Goal: Information Seeking & Learning: Find specific fact

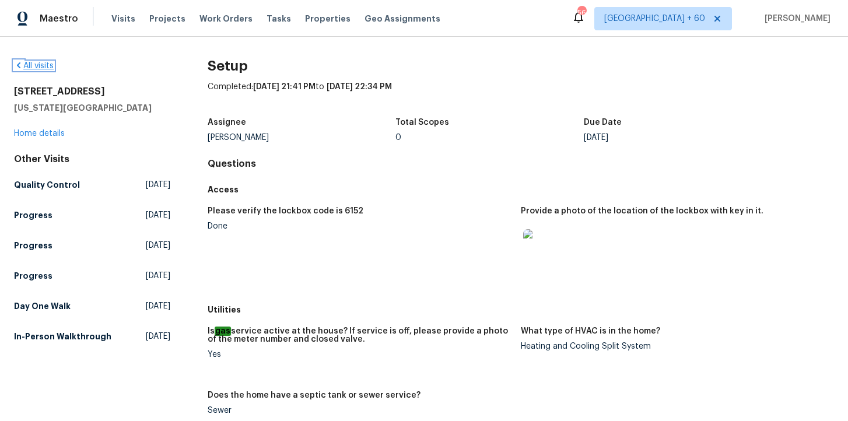
click at [20, 68] on icon at bounding box center [18, 65] width 9 height 9
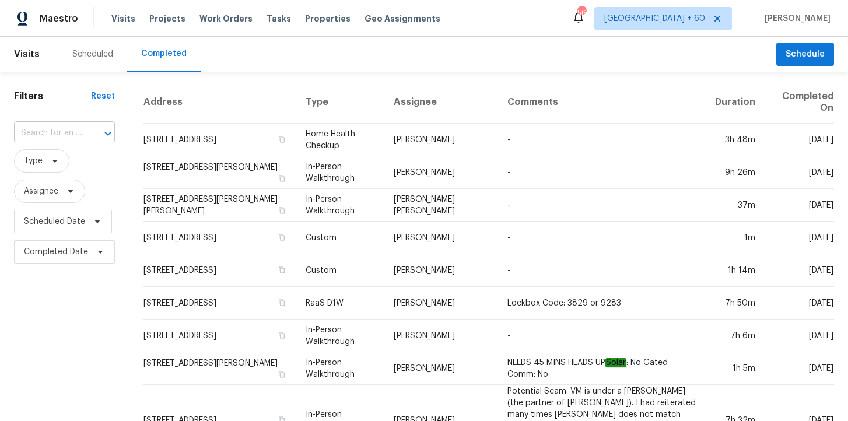
click at [74, 134] on input "text" at bounding box center [48, 133] width 68 height 18
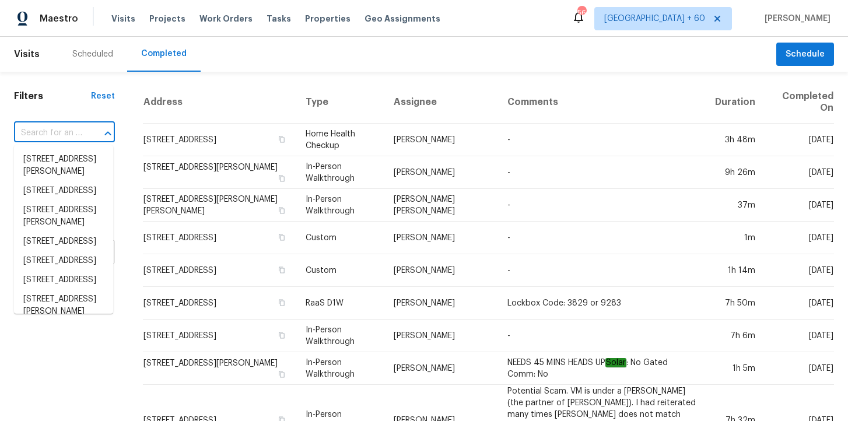
paste input "eplace and reglaze the broken/damaged thermal double pane of glass with a new s…"
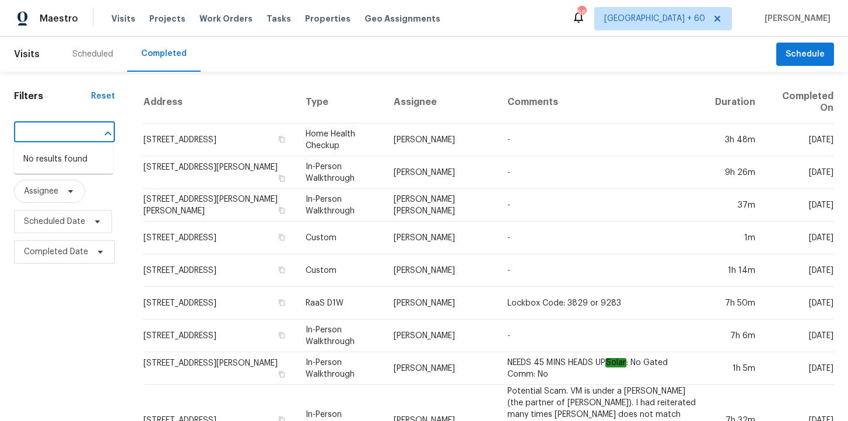
type input "eplace and reglaze the broken/damaged thermal double pane of glass with a new s…"
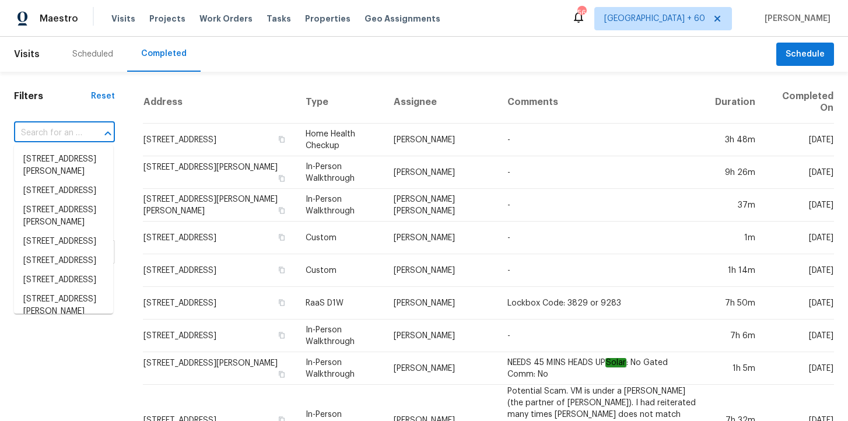
scroll to position [0, 0]
paste input "[STREET_ADDRESS][PERSON_NAME]"
type input "[STREET_ADDRESS][PERSON_NAME]"
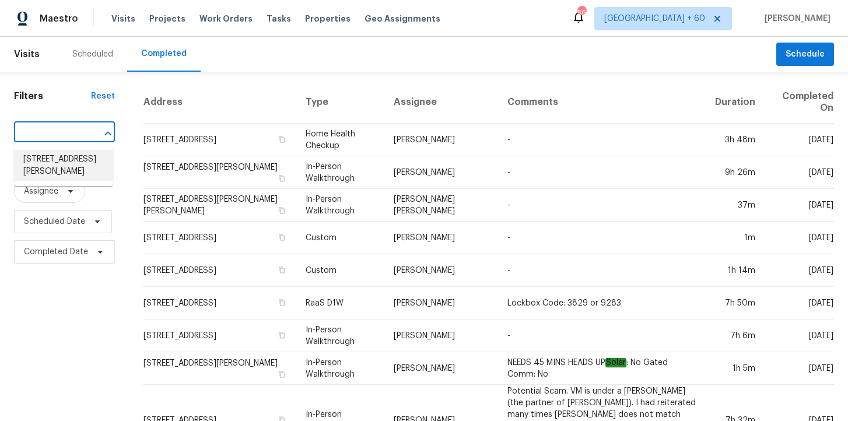
click at [74, 162] on li "[STREET_ADDRESS][PERSON_NAME]" at bounding box center [63, 166] width 99 height 32
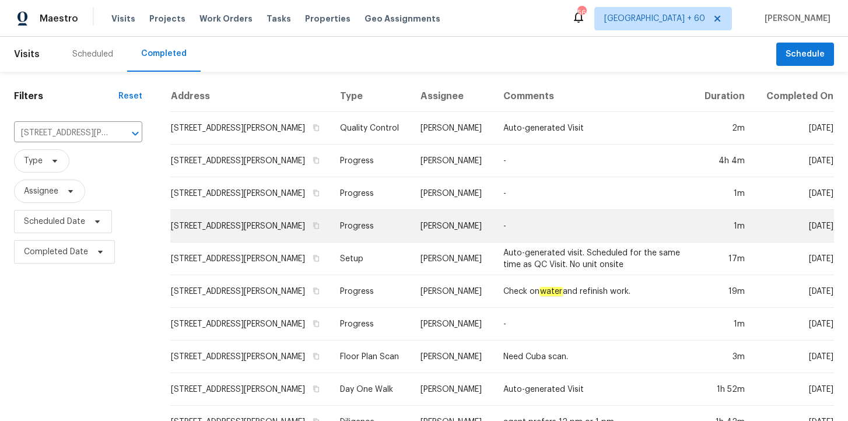
scroll to position [39, 0]
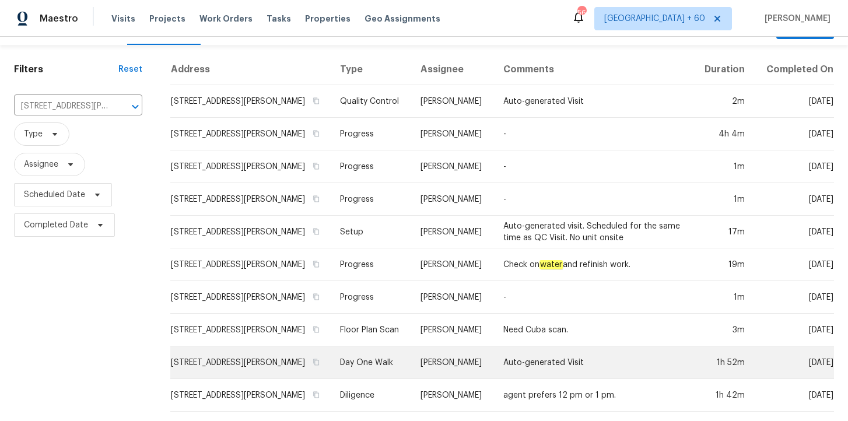
click at [394, 354] on td "Day One Walk" at bounding box center [371, 363] width 81 height 33
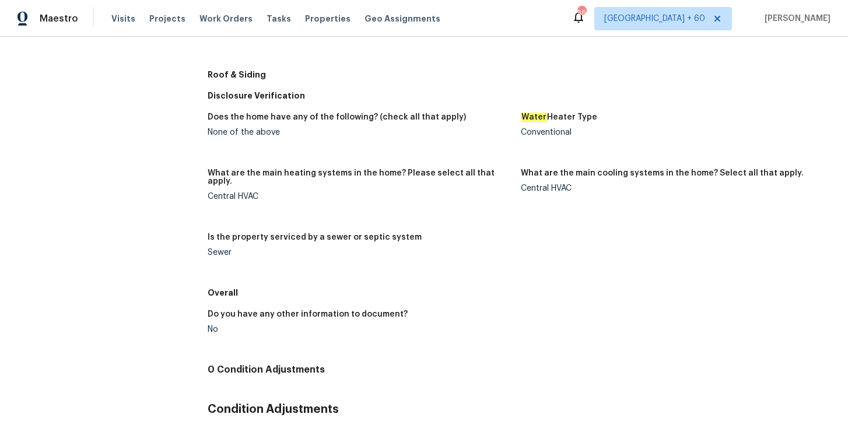
scroll to position [67, 0]
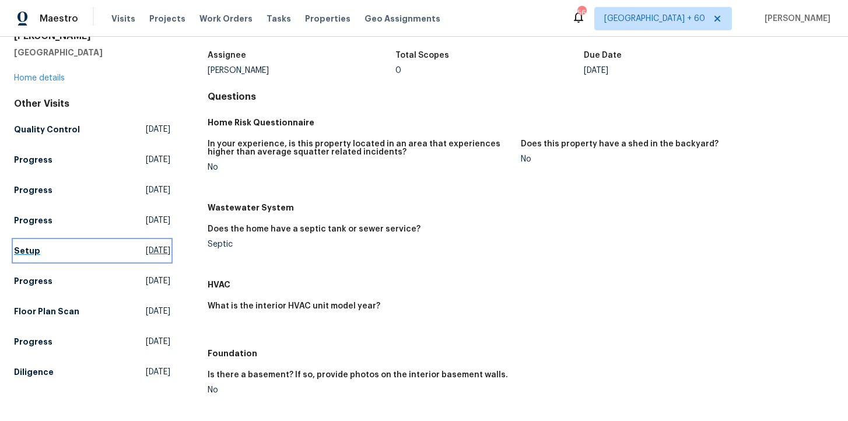
click at [34, 245] on h5 "Setup" at bounding box center [27, 251] width 26 height 12
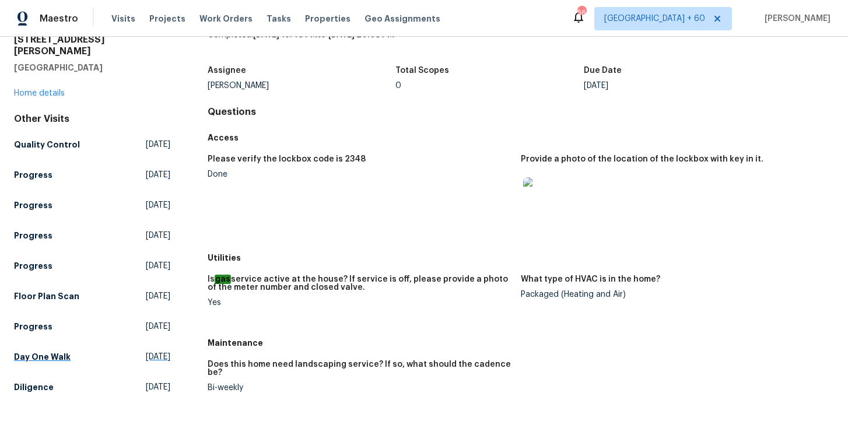
scroll to position [74, 0]
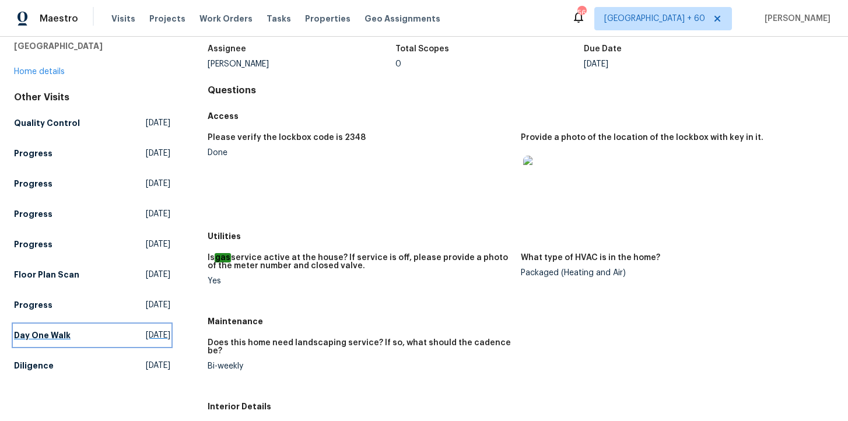
click at [52, 330] on h5 "Day One Walk" at bounding box center [42, 336] width 57 height 12
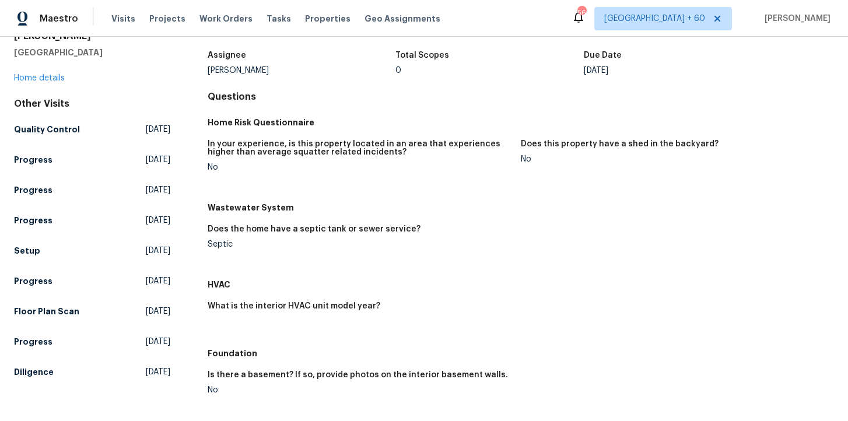
scroll to position [620, 0]
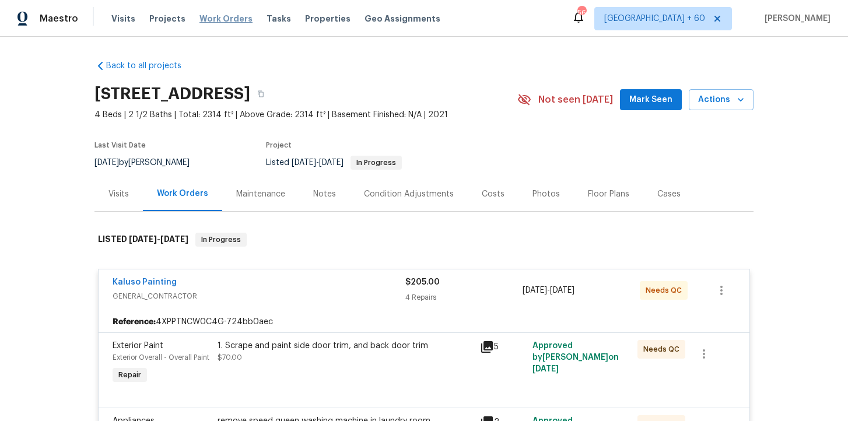
scroll to position [1067, 0]
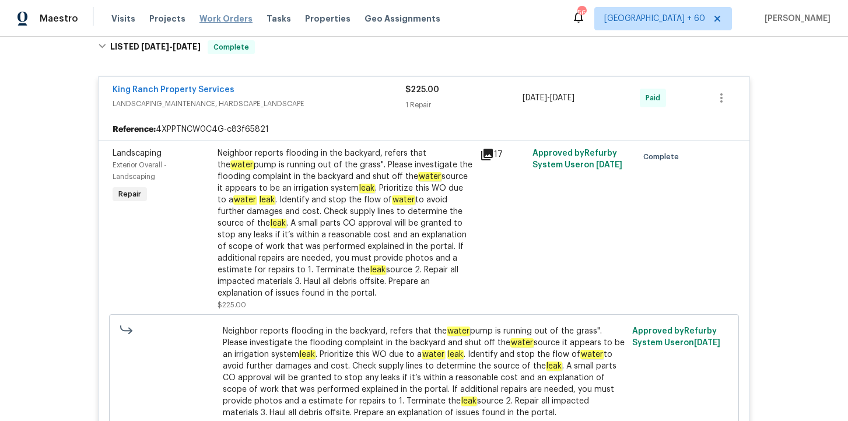
click at [228, 20] on span "Work Orders" at bounding box center [226, 19] width 53 height 12
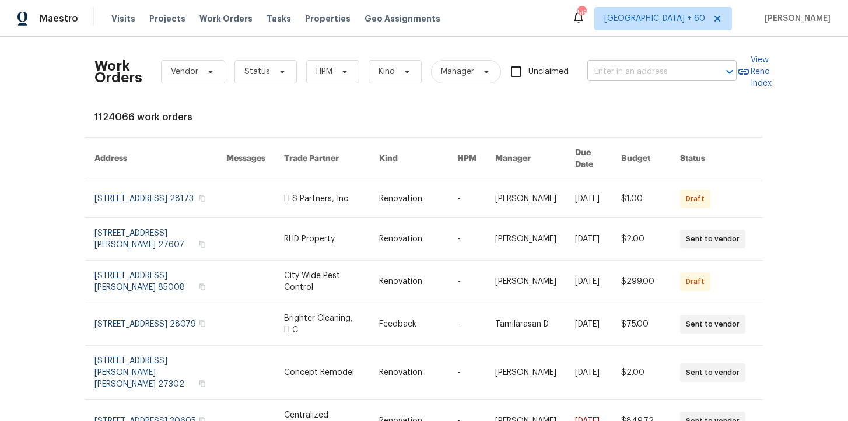
click at [597, 73] on input "text" at bounding box center [646, 72] width 117 height 18
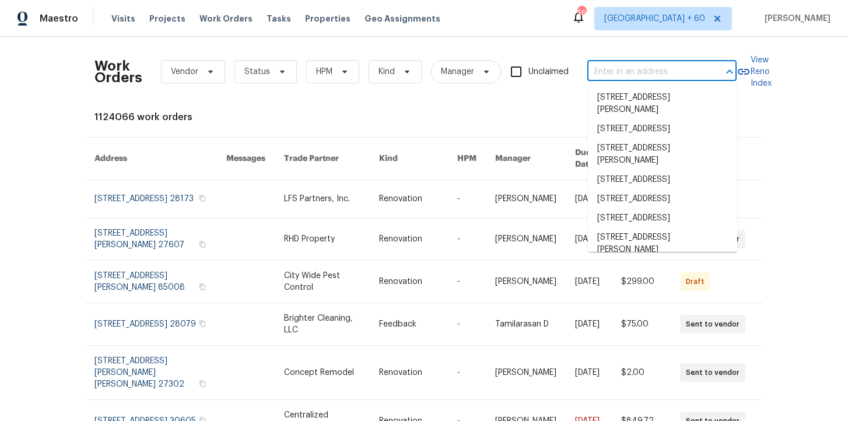
paste input "[STREET_ADDRESS][PERSON_NAME]"
type input "[STREET_ADDRESS][PERSON_NAME]"
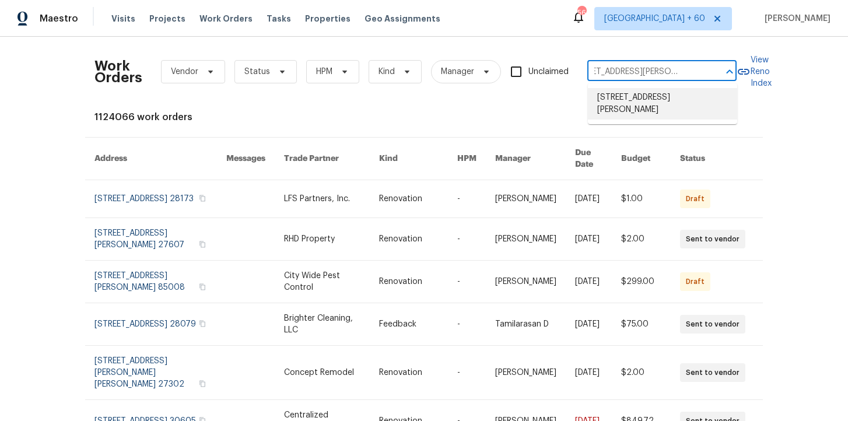
click at [620, 99] on li "[STREET_ADDRESS][PERSON_NAME]" at bounding box center [662, 104] width 149 height 32
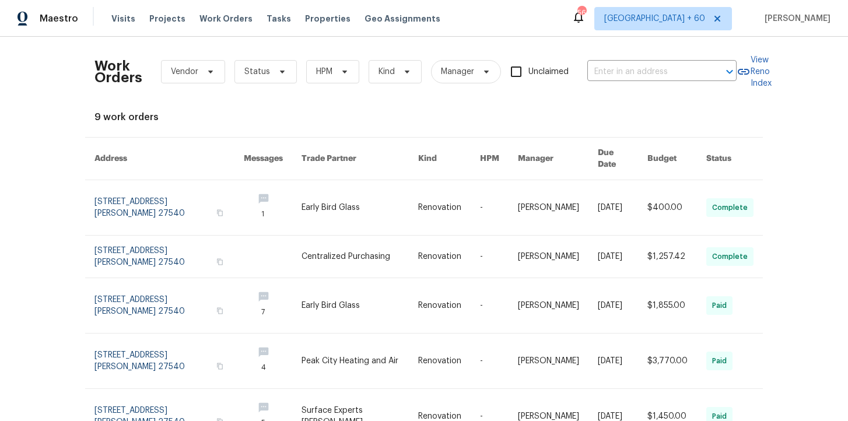
type input "[STREET_ADDRESS][PERSON_NAME]"
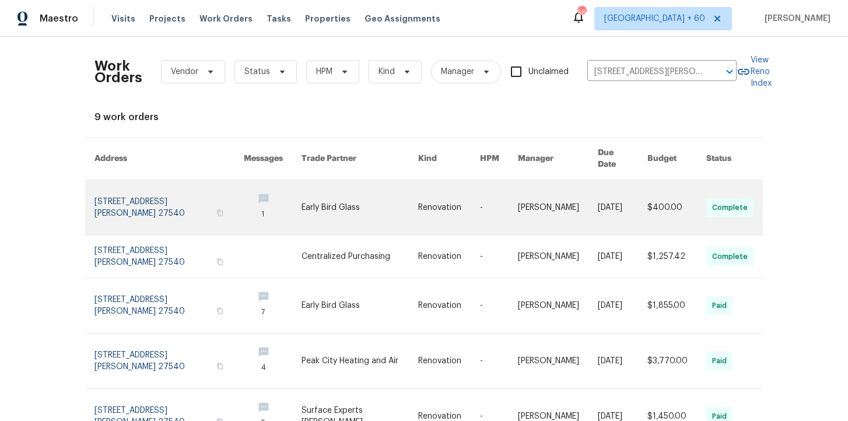
click at [189, 201] on link at bounding box center [169, 207] width 149 height 55
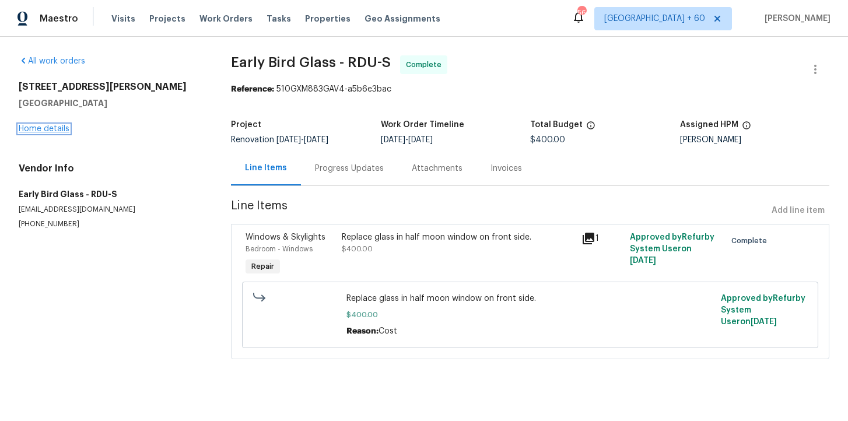
click at [55, 126] on link "Home details" at bounding box center [44, 129] width 51 height 8
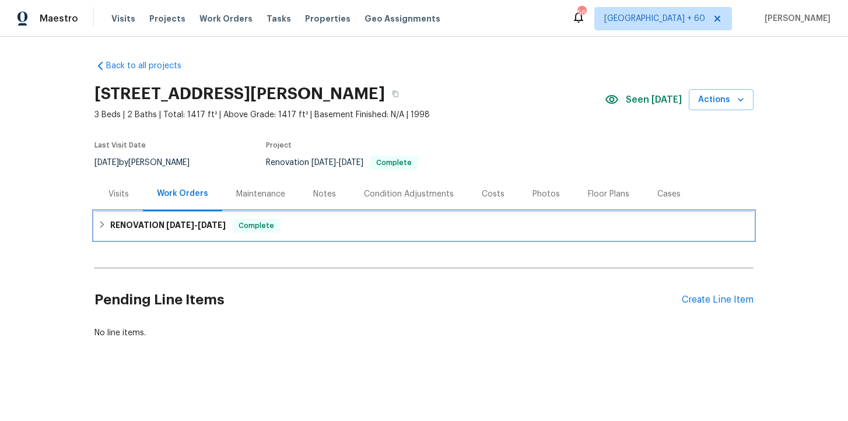
click at [292, 222] on div "RENOVATION [DATE] - [DATE] Complete" at bounding box center [424, 226] width 652 height 14
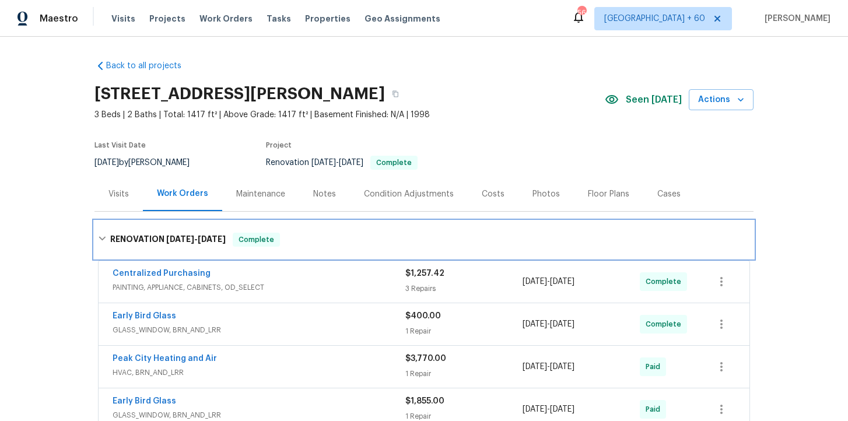
scroll to position [97, 0]
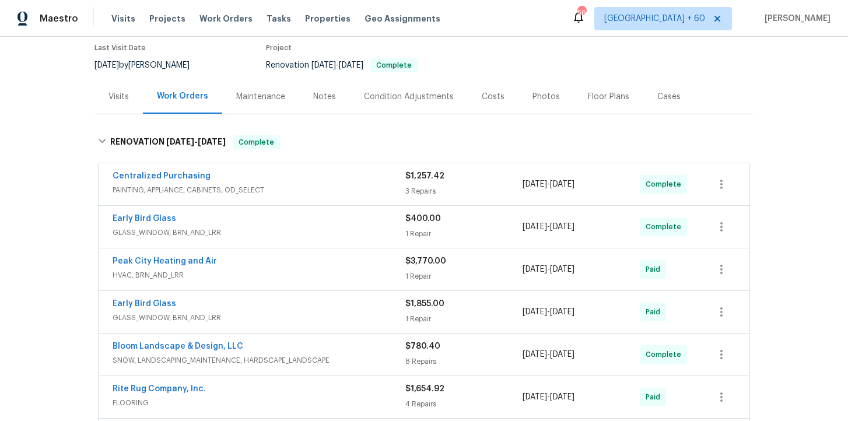
click at [296, 187] on span "PAINTING, APPLIANCE, CABINETS, OD_SELECT" at bounding box center [259, 190] width 293 height 12
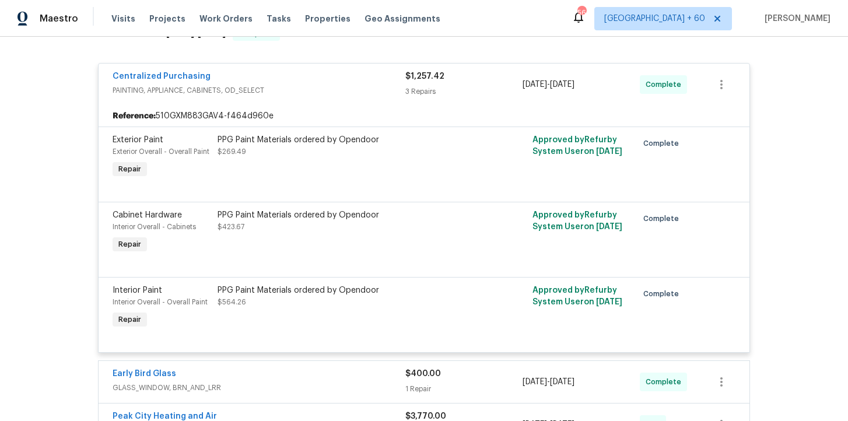
scroll to position [374, 0]
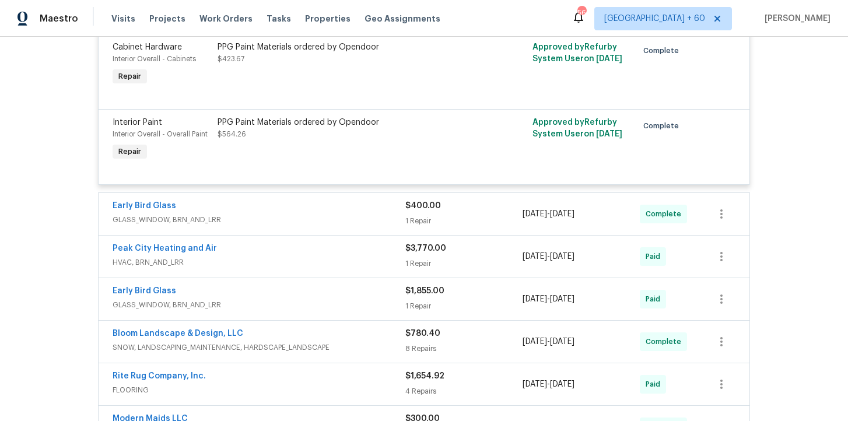
click at [295, 215] on span "GLASS_WINDOW, BRN_AND_LRR" at bounding box center [259, 220] width 293 height 12
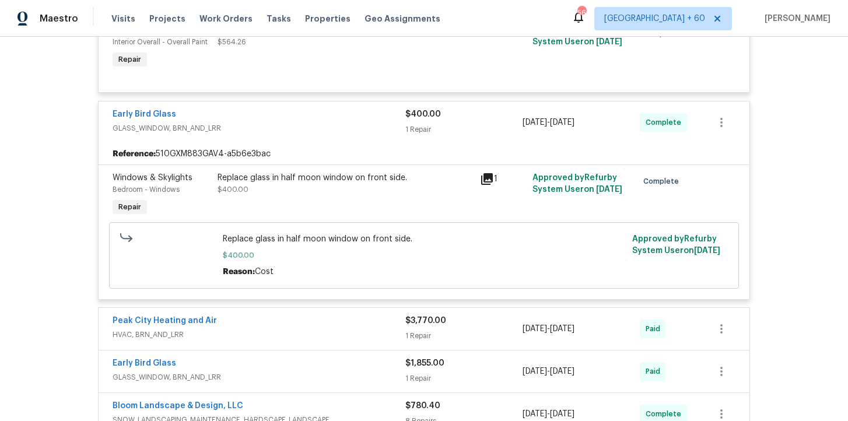
scroll to position [560, 0]
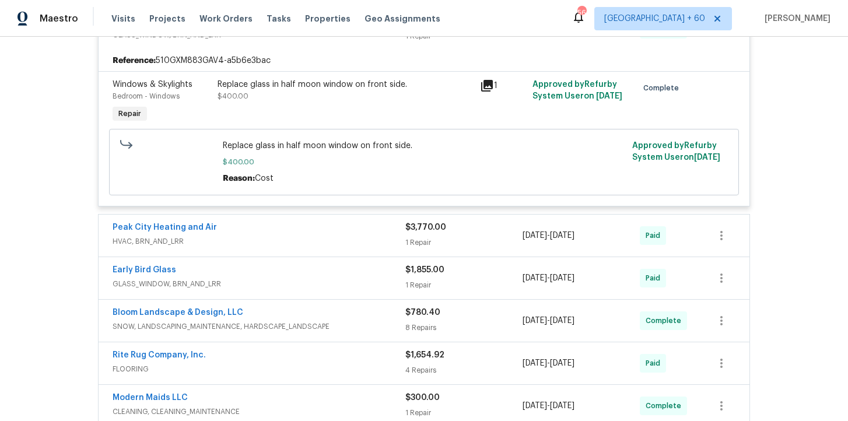
click at [296, 236] on div "Peak City Heating and Air" at bounding box center [259, 229] width 293 height 14
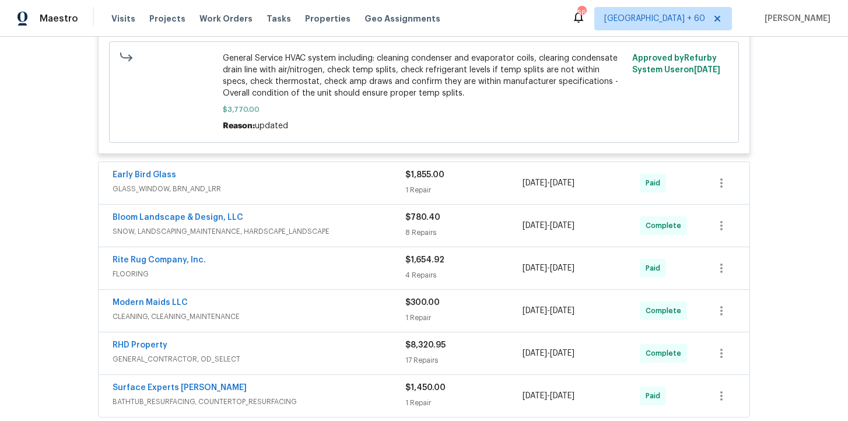
scroll to position [903, 0]
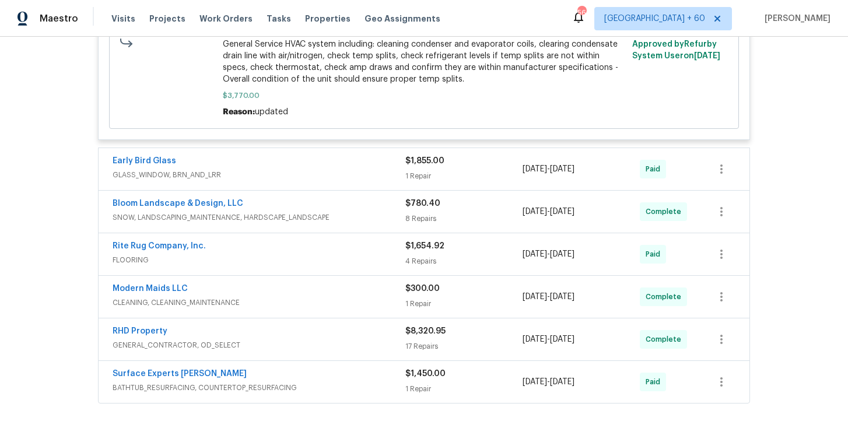
click at [305, 161] on div "Early Bird Glass" at bounding box center [259, 162] width 293 height 14
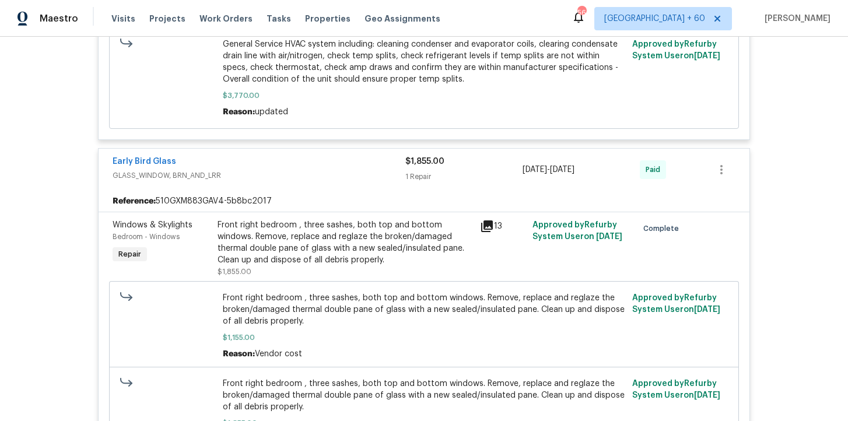
click at [361, 265] on div "Front right bedroom , three sashes, both top and bottom windows. Remove, replac…" at bounding box center [346, 242] width 256 height 47
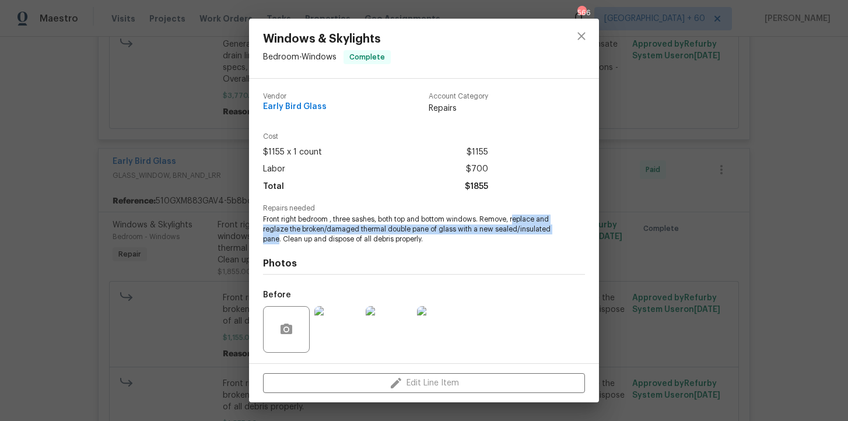
drag, startPoint x: 515, startPoint y: 218, endPoint x: 279, endPoint y: 239, distance: 236.1
click at [279, 239] on span "Front right bedroom , three sashes, both top and bottom windows. Remove, replac…" at bounding box center [408, 229] width 290 height 29
copy span "eplace and reglaze the broken/damaged thermal double pane of glass with a new s…"
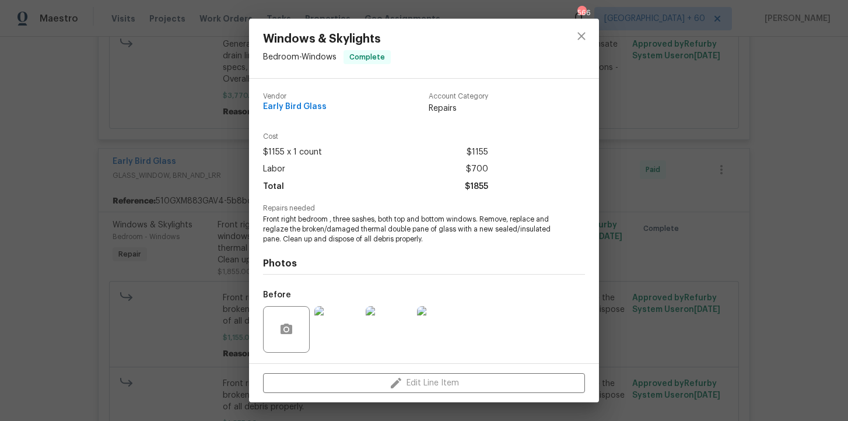
click at [192, 188] on div "Windows & Skylights Bedroom - Windows Complete Vendor Early Bird Glass Account …" at bounding box center [424, 210] width 848 height 421
